Goal: Find specific page/section: Find specific page/section

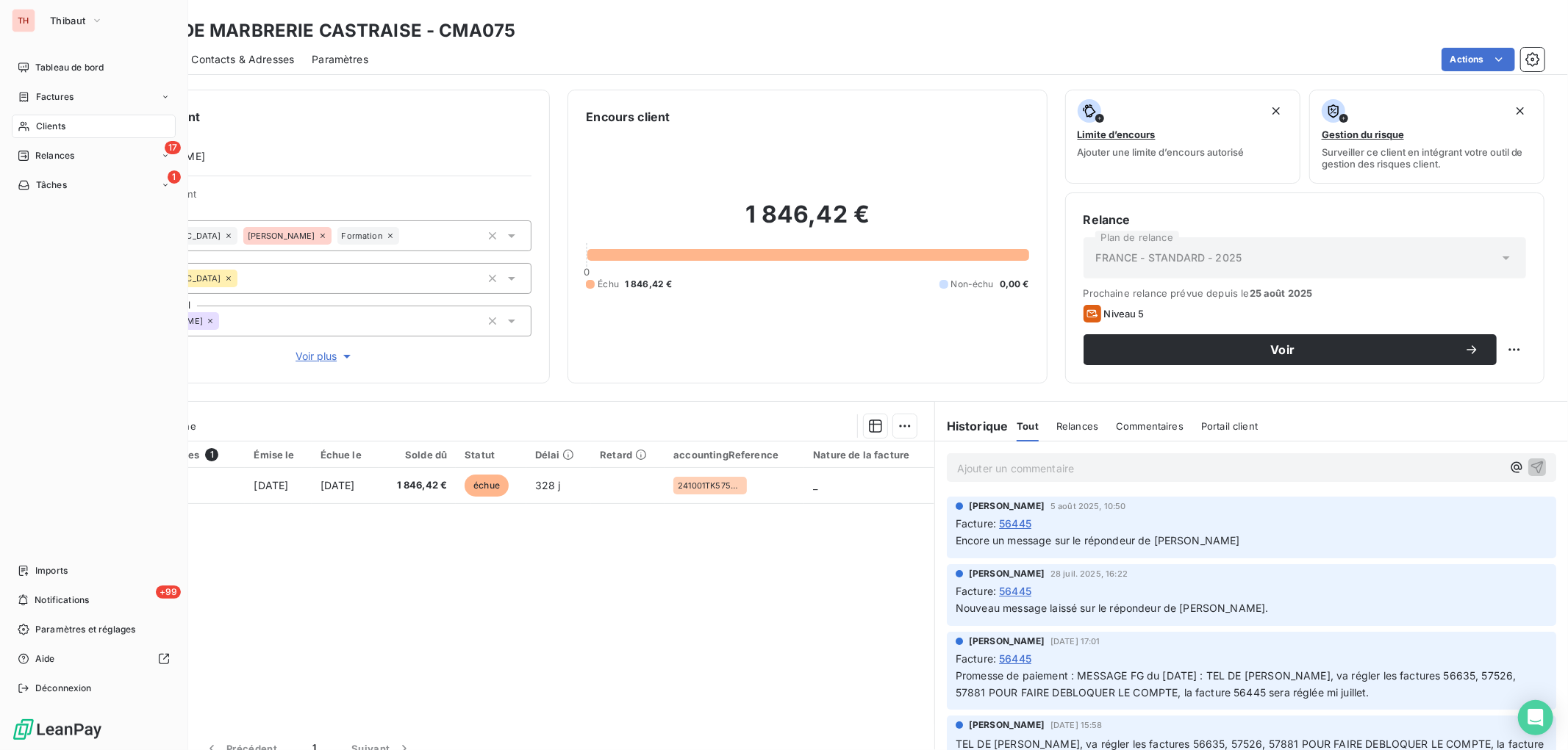
click at [33, 125] on div "Clients" at bounding box center [94, 126] width 164 height 23
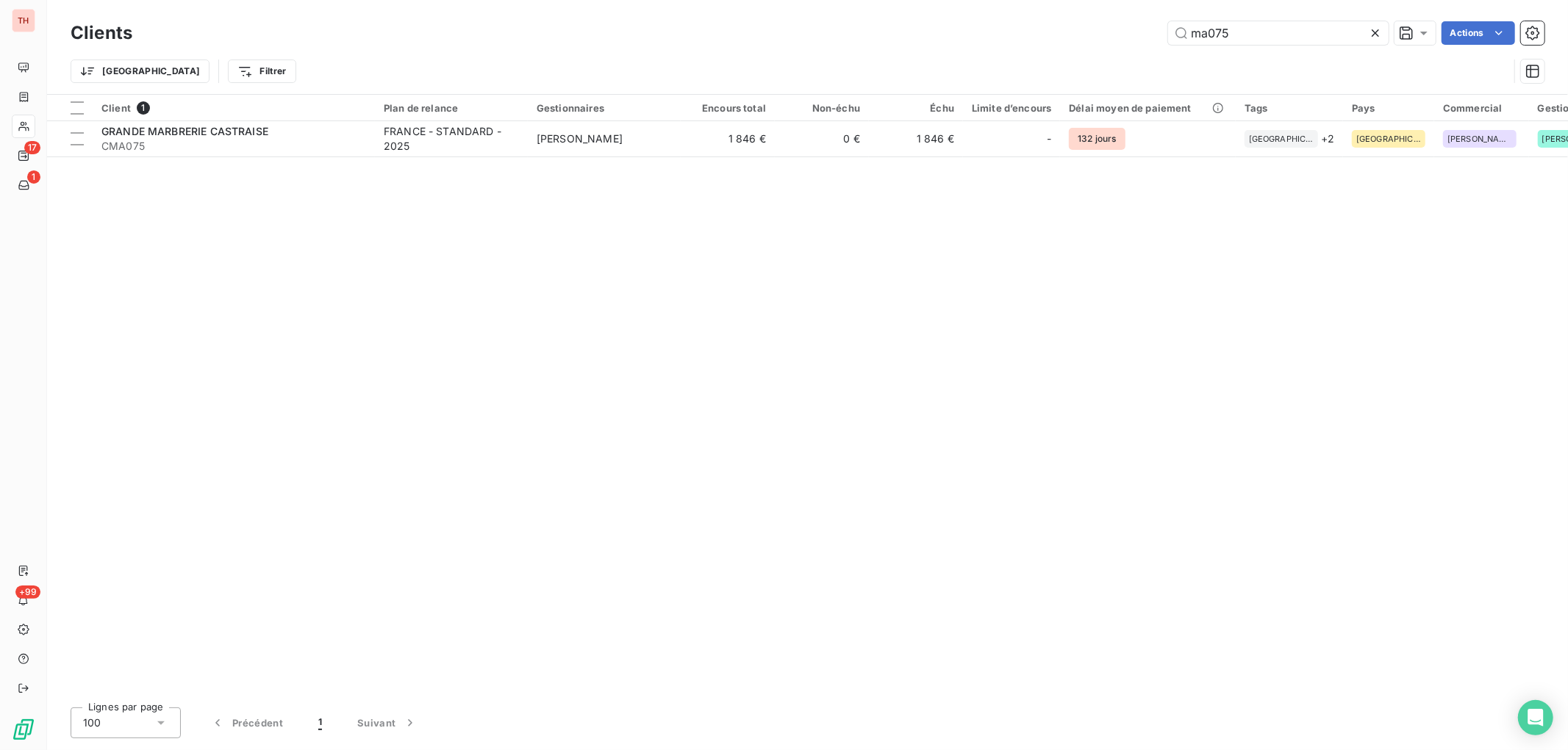
drag, startPoint x: 1171, startPoint y: 28, endPoint x: 1152, endPoint y: 28, distance: 19.0
click at [1152, 28] on div "ma075 Actions" at bounding box center [847, 32] width 1395 height 23
type input "bertin"
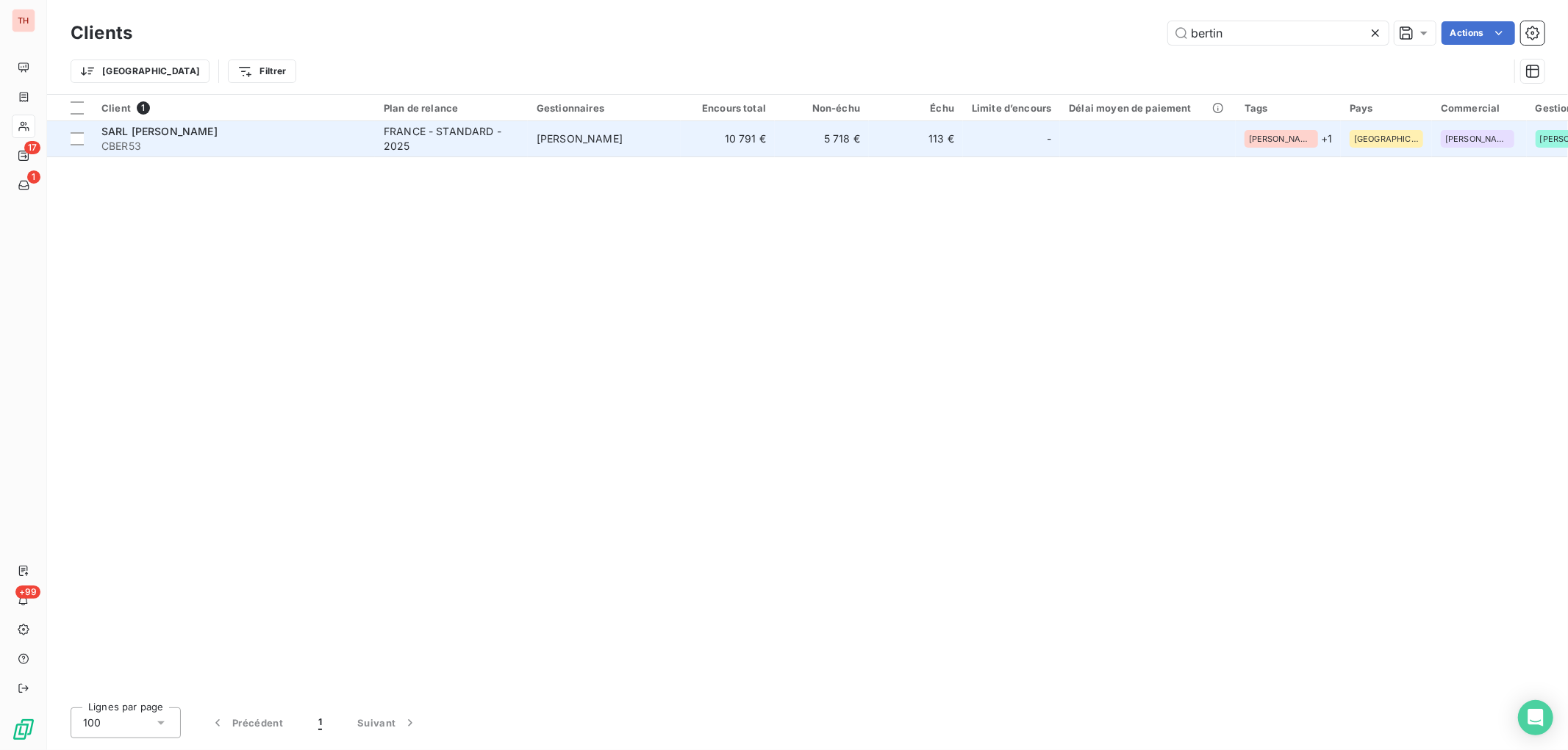
click at [245, 140] on span "CBER53" at bounding box center [234, 146] width 264 height 15
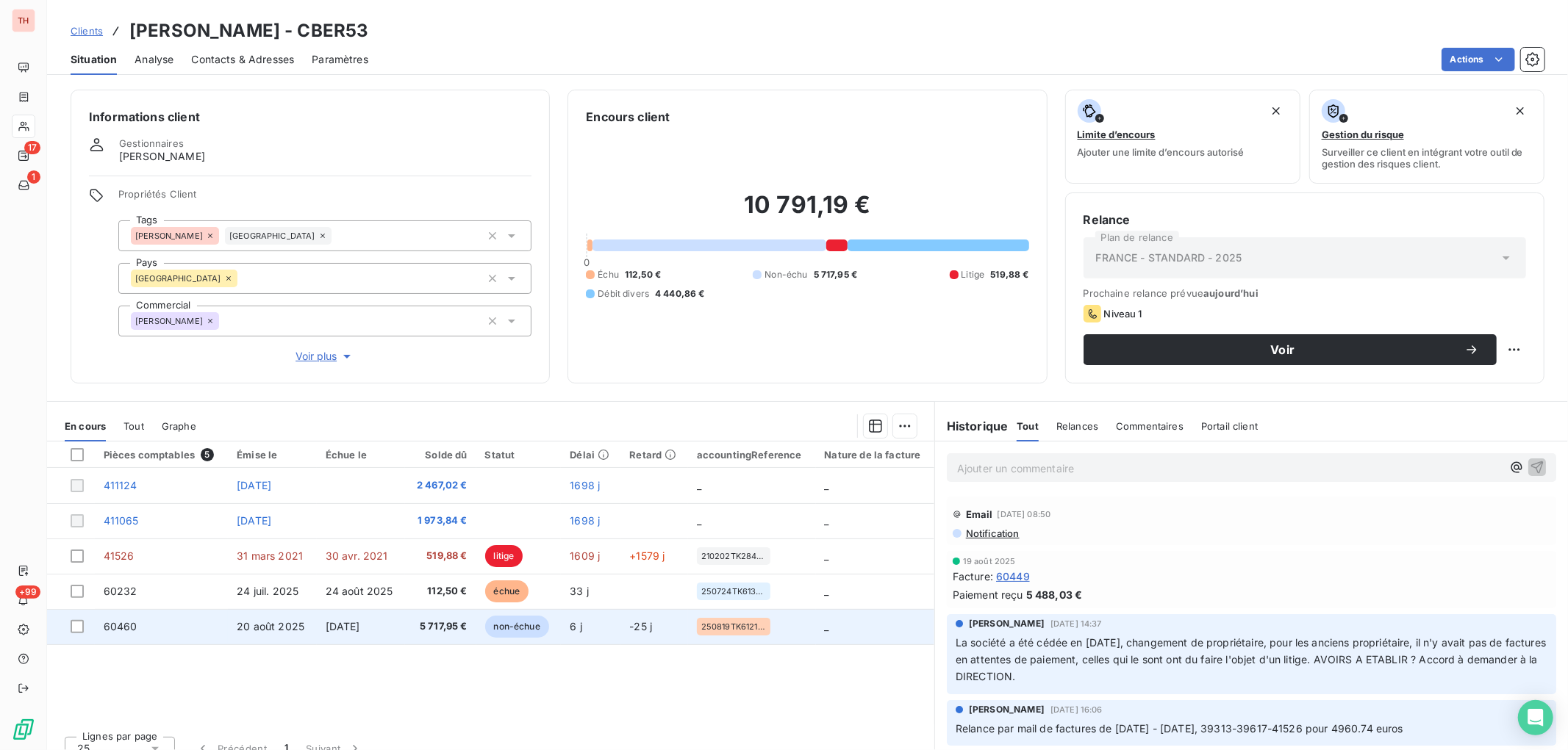
click at [300, 622] on span "20 août 2025" at bounding box center [270, 626] width 68 height 13
